Goal: Check status: Check status

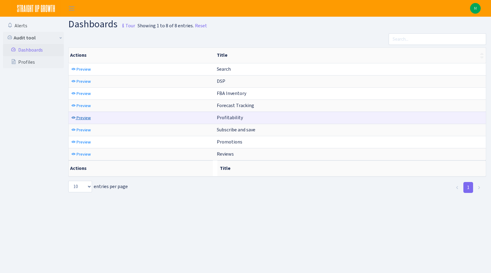
click at [82, 120] on span "Preview" at bounding box center [84, 118] width 14 height 6
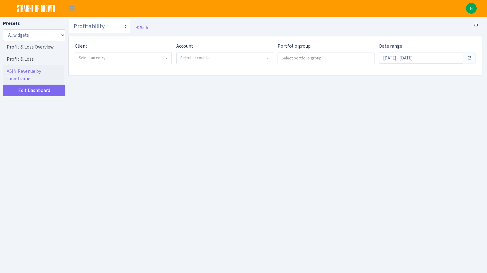
click at [108, 57] on span "Select an entry" at bounding box center [121, 58] width 85 height 6
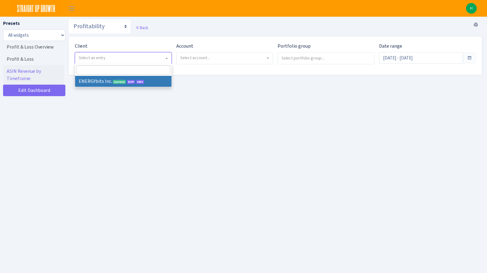
select select "298"
select select
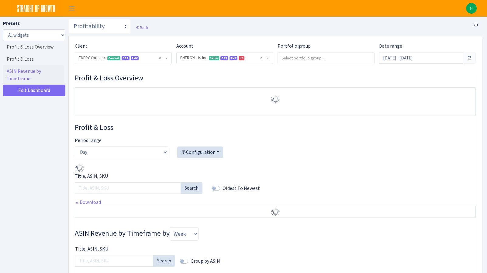
select select "416446232500569"
click at [420, 58] on input "[DATE] - [DATE]" at bounding box center [421, 58] width 84 height 12
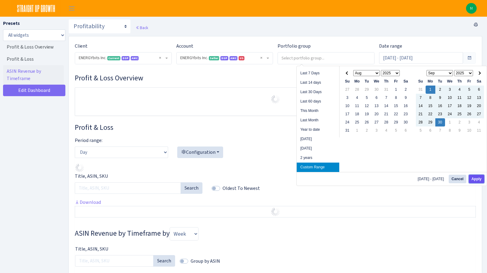
click at [479, 179] on button "Apply" at bounding box center [475, 179] width 15 height 9
type input "[DATE] - [DATE]"
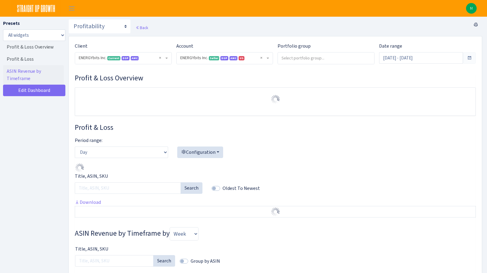
select select "416446232500569"
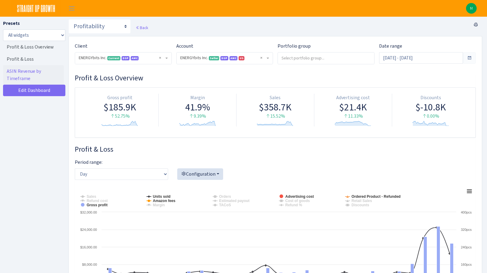
click at [249, 150] on h3 "Profit & Loss" at bounding box center [275, 149] width 401 height 9
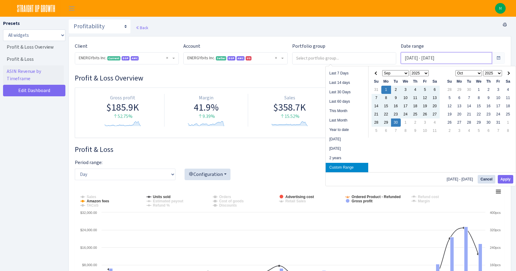
click at [453, 54] on input "[DATE] - [DATE]" at bounding box center [445, 58] width 91 height 12
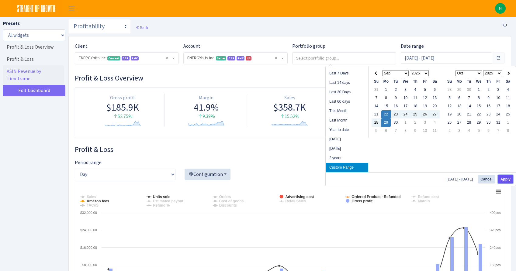
click at [486, 178] on button "Apply" at bounding box center [504, 179] width 15 height 9
type input "[DATE] - [DATE]"
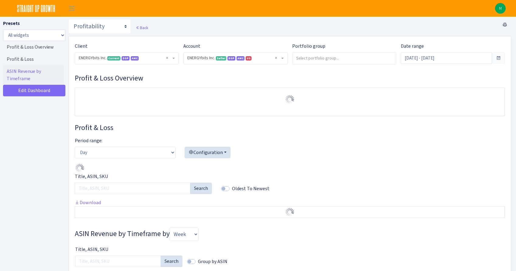
select select "416446232500569"
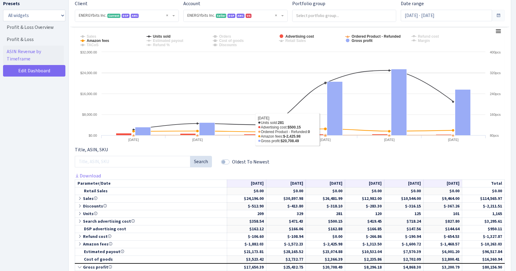
scroll to position [192, 0]
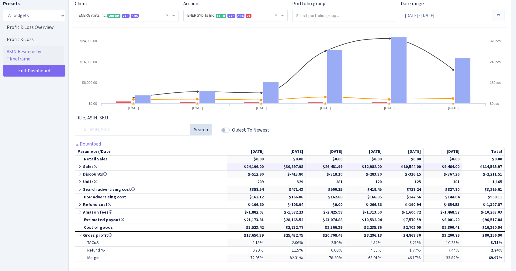
click at [80, 167] on icon at bounding box center [79, 166] width 5 height 4
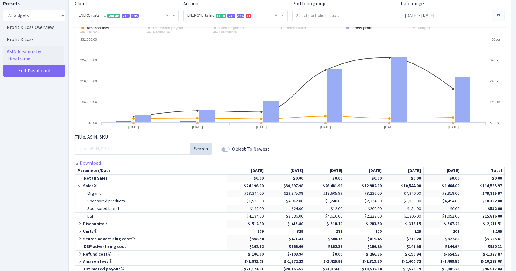
scroll to position [0, 0]
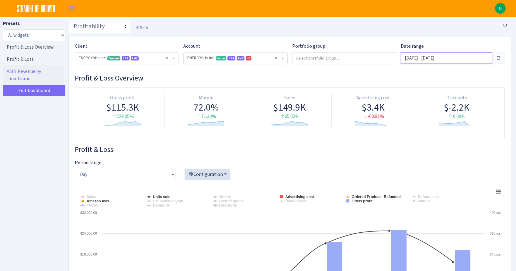
click at [440, 56] on input "Sep 22, 2025 - Sep 29, 2025" at bounding box center [445, 58] width 91 height 12
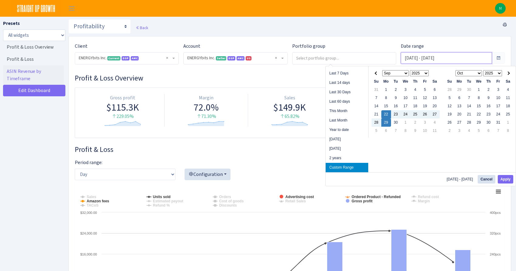
click at [440, 56] on input "Sep 22, 2025 - Sep 29, 2025" at bounding box center [445, 58] width 91 height 12
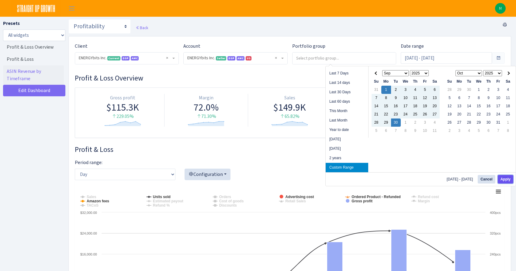
click at [503, 178] on button "Apply" at bounding box center [504, 179] width 15 height 9
type input "Sep 1, 2025 - Sep 30, 2025"
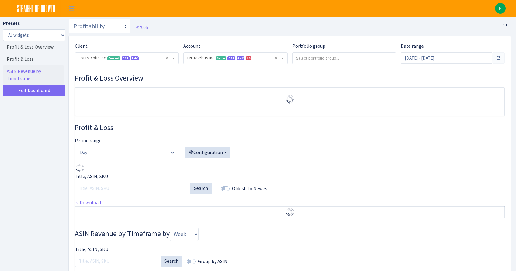
select select "416446232500569"
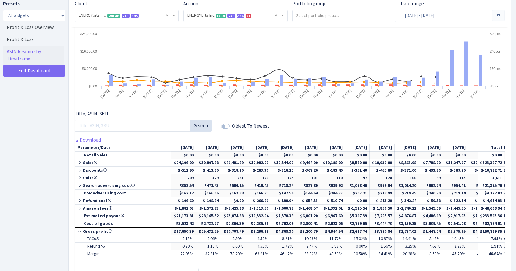
scroll to position [209, 0]
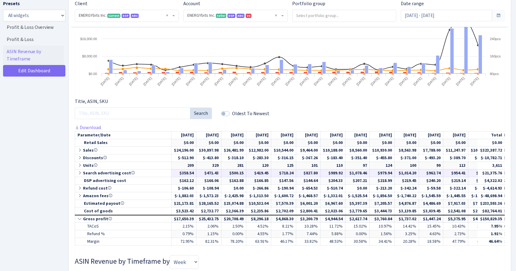
click at [492, 175] on td "$21,375.76" at bounding box center [490, 173] width 27 height 8
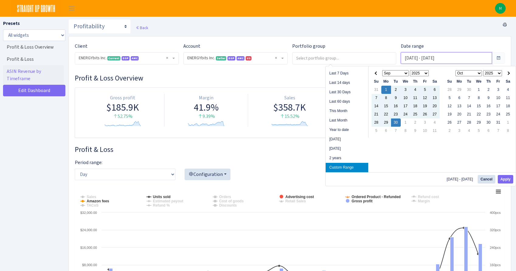
click at [475, 60] on input "[DATE] - [DATE]" at bounding box center [445, 58] width 91 height 12
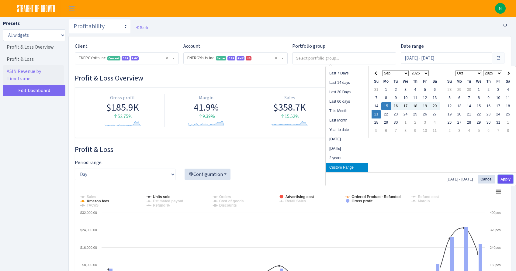
click at [506, 179] on button "Apply" at bounding box center [504, 179] width 15 height 9
type input "Sep 15, 2025 - Sep 21, 2025"
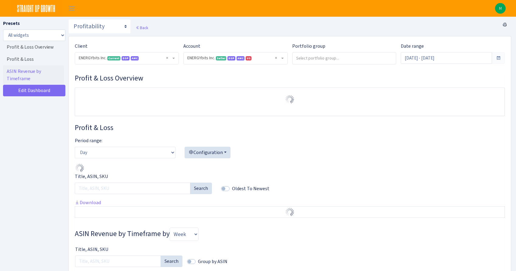
select select "416446232500569"
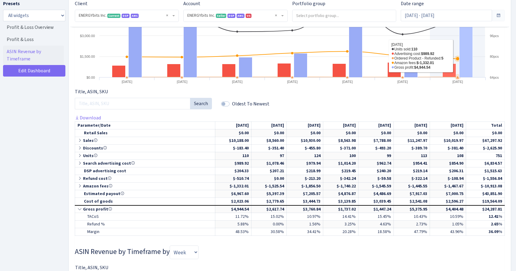
scroll to position [221, 0]
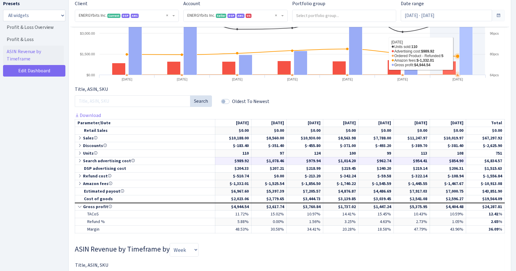
click at [81, 159] on icon at bounding box center [79, 161] width 5 height 4
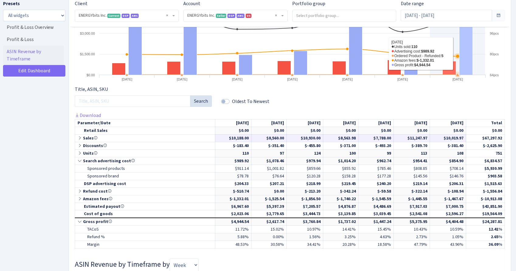
click at [79, 138] on icon at bounding box center [79, 138] width 5 height 4
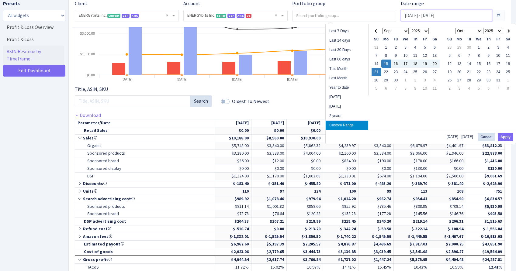
click at [466, 16] on input "Sep 15, 2025 - Sep 21, 2025" at bounding box center [445, 16] width 91 height 12
click at [505, 136] on button "Apply" at bounding box center [504, 137] width 15 height 9
type input "Sep 22, 2025 - Sep 30, 2025"
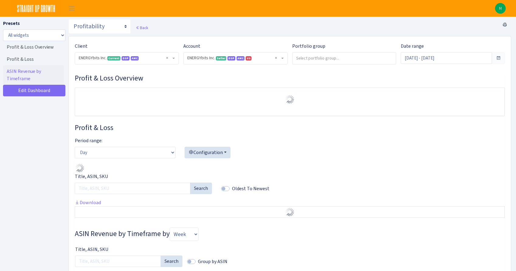
select select "416446232500569"
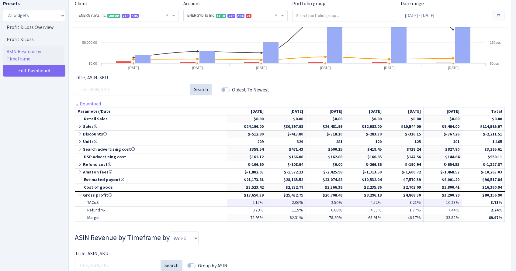
scroll to position [235, 0]
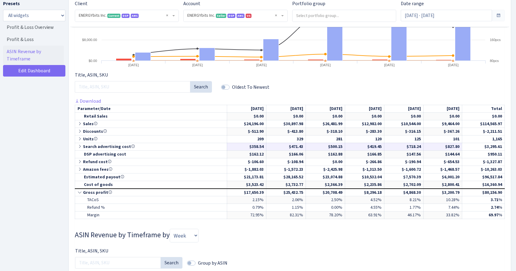
click at [82, 147] on icon at bounding box center [79, 146] width 5 height 4
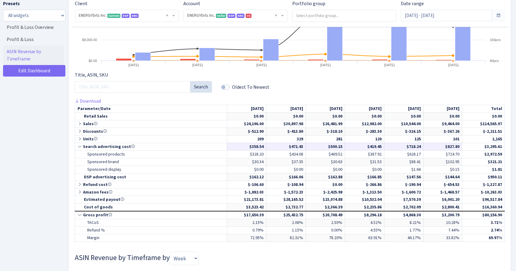
click at [81, 146] on icon at bounding box center [79, 146] width 5 height 4
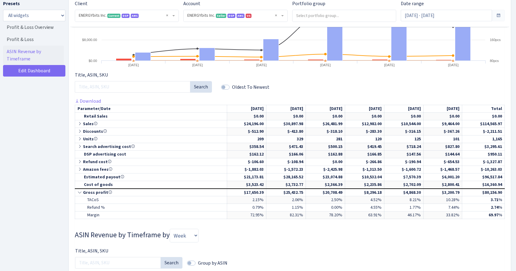
click at [494, 1] on div "Date range Sep 22, 2025 - Sep 30, 2025" at bounding box center [452, 10] width 104 height 21
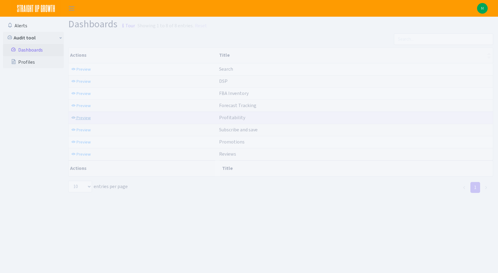
click at [79, 119] on span "Preview" at bounding box center [84, 118] width 14 height 6
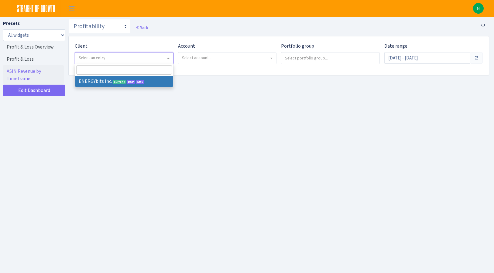
click at [95, 61] on span "Select an entry" at bounding box center [122, 58] width 87 height 6
select select "298"
select select
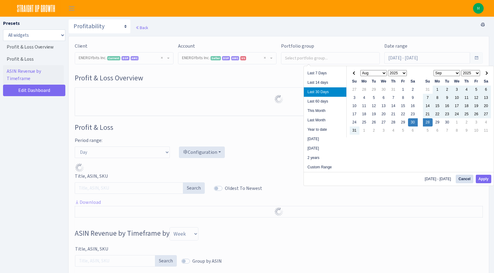
select select "416446232500569"
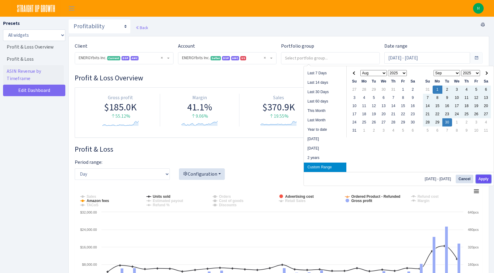
click at [483, 179] on button "Apply" at bounding box center [483, 179] width 15 height 9
type input "[DATE] - [DATE]"
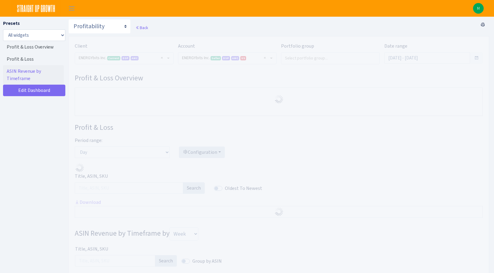
select select "416446232500569"
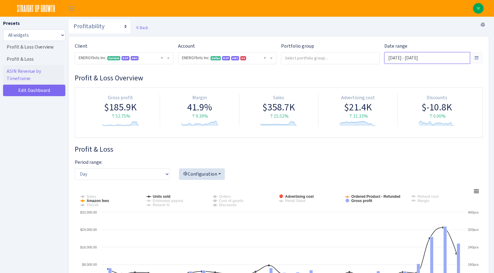
click at [436, 60] on input "[DATE] - [DATE]" at bounding box center [427, 58] width 86 height 12
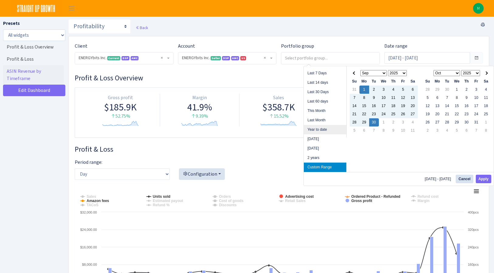
click at [333, 128] on li "Year to date" at bounding box center [325, 129] width 43 height 9
type input "[DATE] - [DATE]"
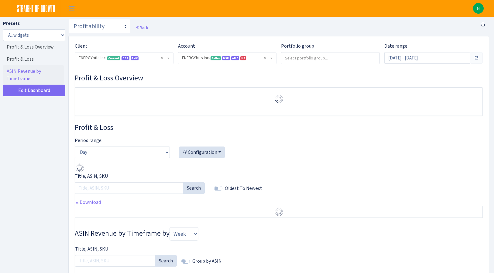
select select "416446232500569"
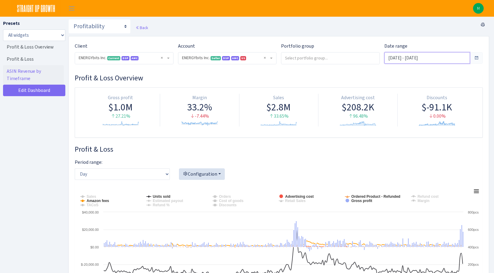
click at [409, 60] on input "[DATE] - [DATE]" at bounding box center [427, 58] width 86 height 12
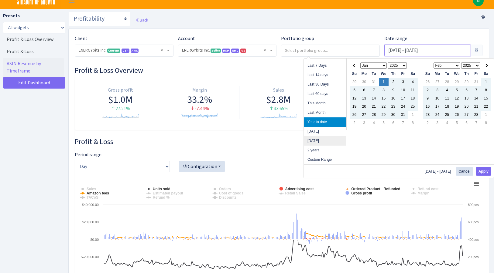
scroll to position [9, 0]
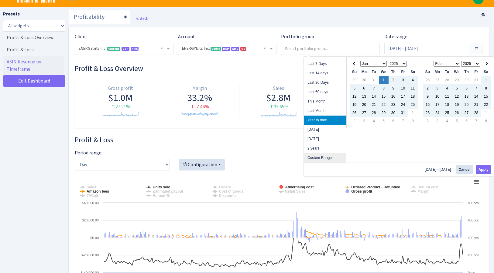
click at [333, 154] on li "Custom Range" at bounding box center [325, 157] width 43 height 9
click at [405, 62] on select "1925 1926 1927 1928 1929 1930 1931 1932 1933 1934 1935 1936 1937 1938 1939 1940…" at bounding box center [397, 64] width 19 height 6
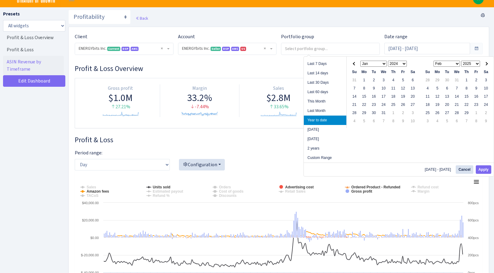
click at [467, 63] on select "2025 2026 2027 2028 2029 2030 2031 2032 2033 2034 2035 2036 2037 2038 2039 2040…" at bounding box center [470, 64] width 19 height 6
click at [461, 61] on select "2025 2026 2027 2028 2029 2030 2031 2032 2033 2034 2035 2036 2037 2038 2039 2040…" at bounding box center [470, 64] width 19 height 6
click at [374, 65] on select "Jan Feb Mar Apr May Jun Jul Aug Sep Oct Nov Dec" at bounding box center [373, 64] width 27 height 6
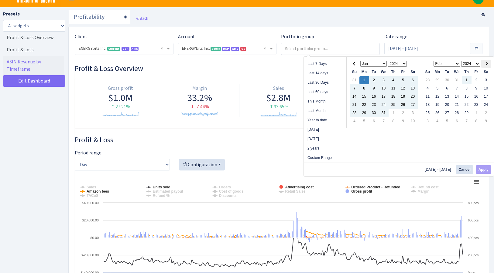
click at [484, 63] on th at bounding box center [486, 64] width 10 height 8
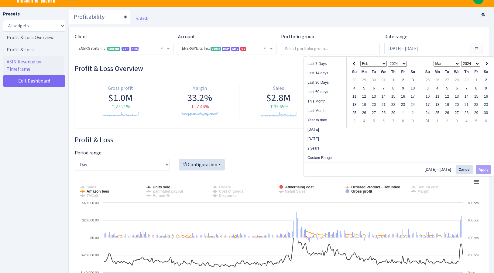
click at [484, 63] on th at bounding box center [486, 64] width 10 height 8
click at [354, 62] on span at bounding box center [354, 63] width 3 height 3
click at [485, 63] on span at bounding box center [485, 63] width 3 height 3
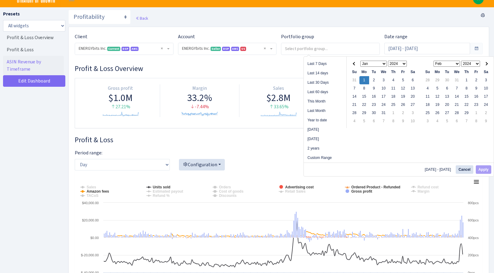
click at [485, 63] on span at bounding box center [485, 63] width 3 height 3
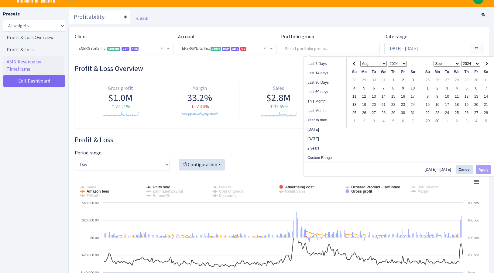
click at [485, 63] on span at bounding box center [485, 63] width 3 height 3
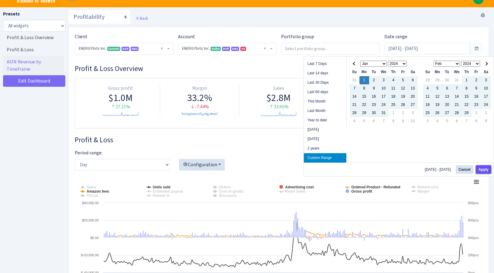
click at [485, 171] on button "Apply" at bounding box center [483, 170] width 15 height 9
type input "Jan 1, 2024 - Dec 31, 2024"
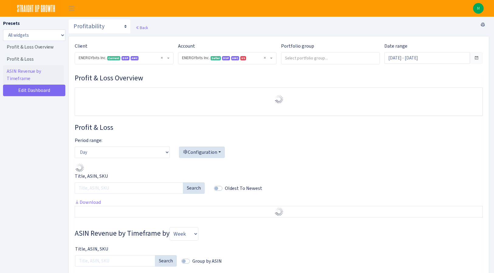
select select "416446232500569"
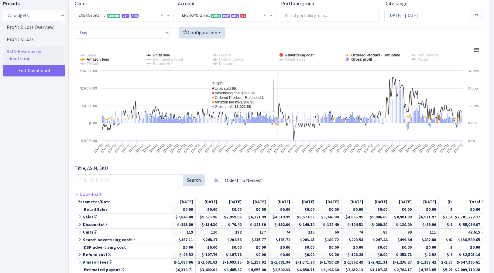
scroll to position [177, 0]
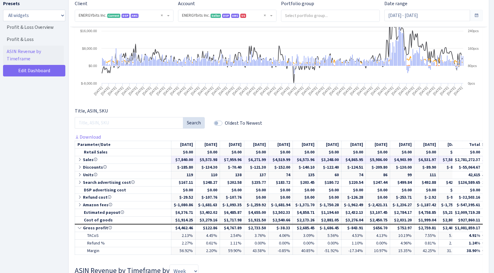
click at [80, 159] on icon at bounding box center [79, 160] width 5 height 4
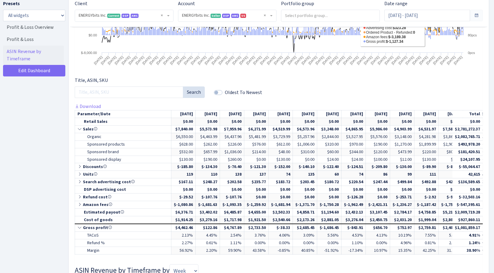
scroll to position [59, 0]
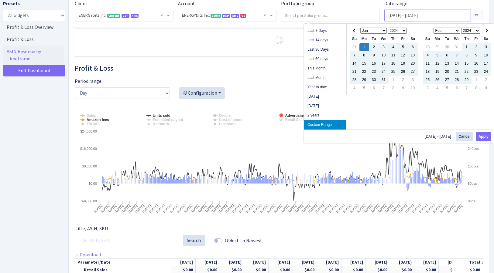
click at [441, 19] on input "Jan 1, 2024 - Dec 31, 2024" at bounding box center [427, 16] width 86 height 12
click at [328, 89] on li "Year to date" at bounding box center [325, 87] width 43 height 9
type input "[DATE] - [DATE]"
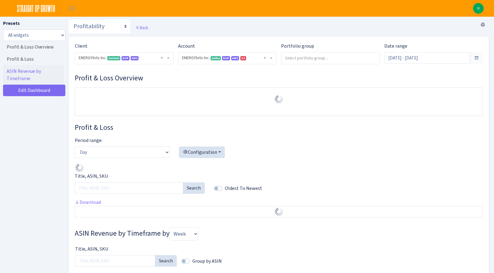
select select "416446232500569"
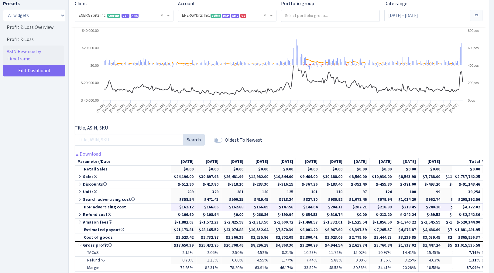
scroll to position [183, 0]
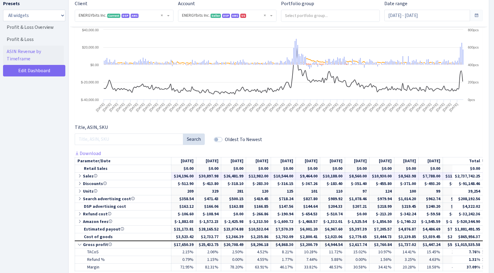
click at [80, 177] on icon at bounding box center [79, 176] width 5 height 4
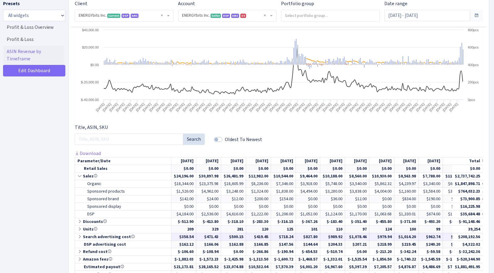
click at [80, 237] on icon at bounding box center [79, 237] width 5 height 4
